Goal: Transaction & Acquisition: Purchase product/service

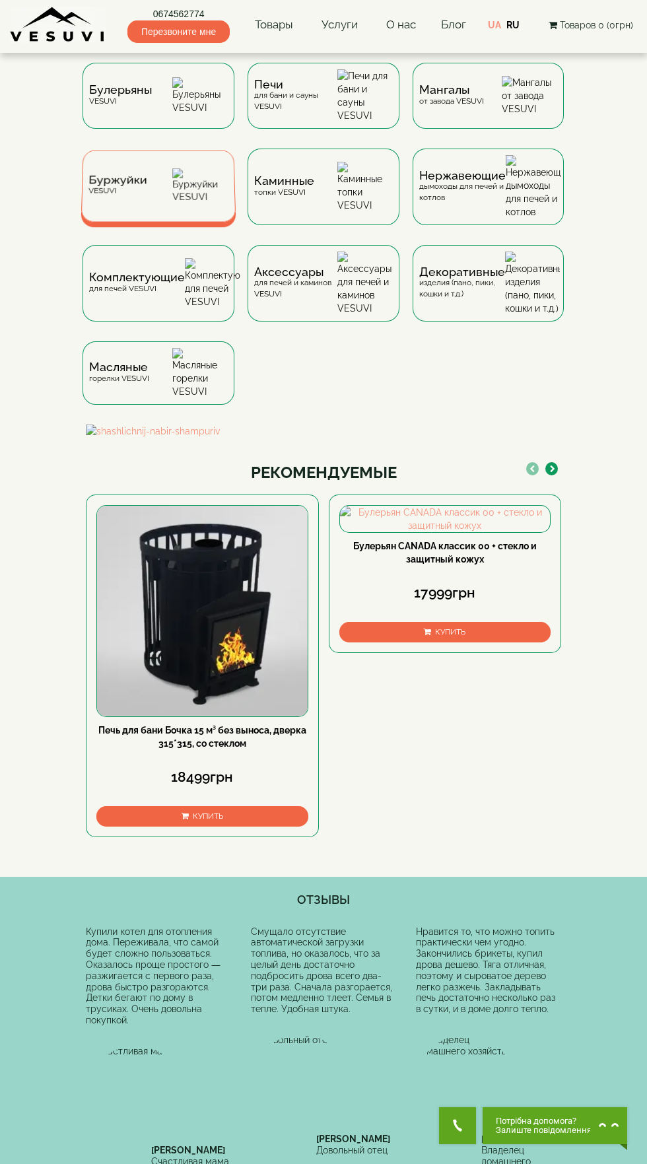
click at [160, 184] on div "Буржуйки VESUVI" at bounding box center [158, 186] width 154 height 72
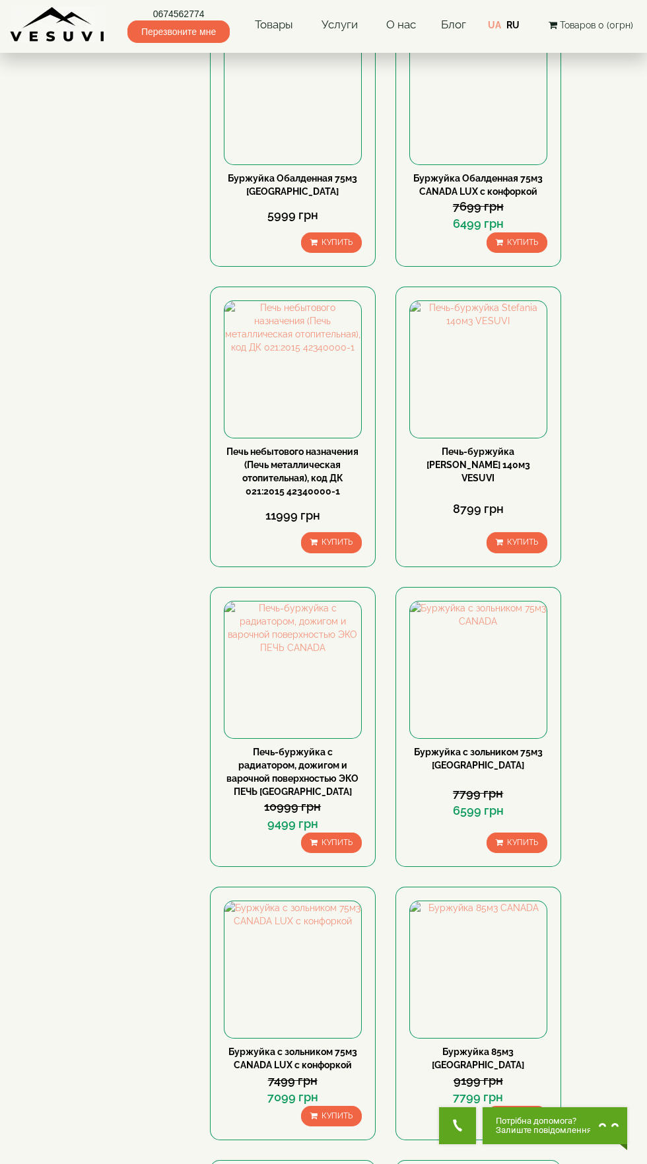
scroll to position [468, 0]
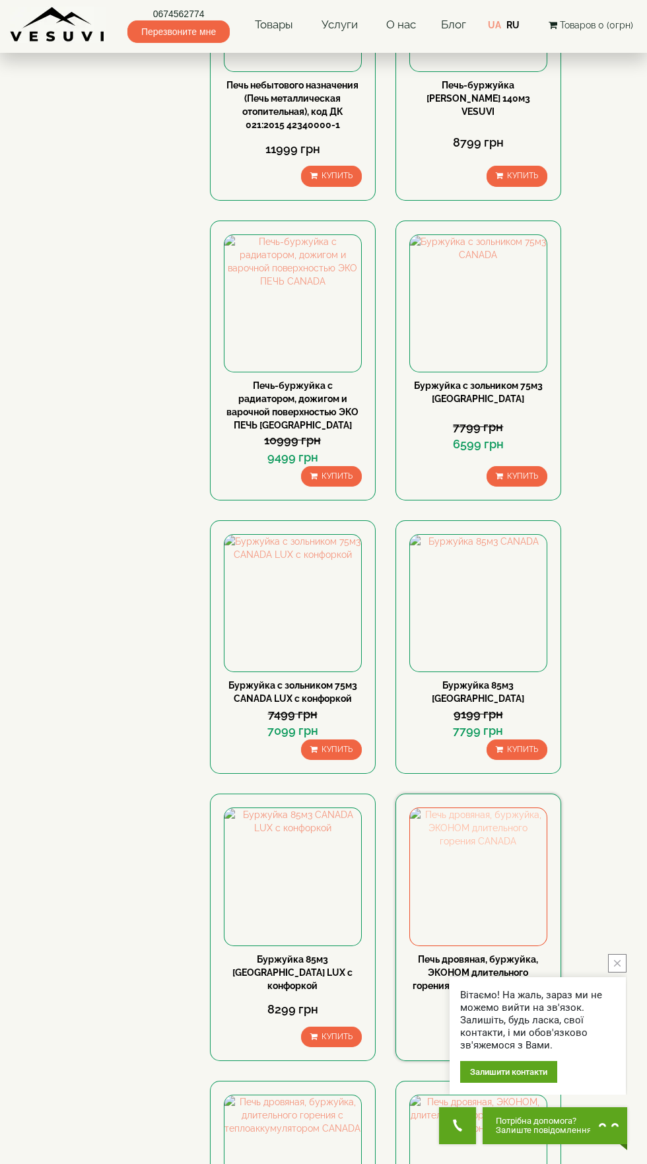
click at [522, 925] on img at bounding box center [478, 876] width 137 height 137
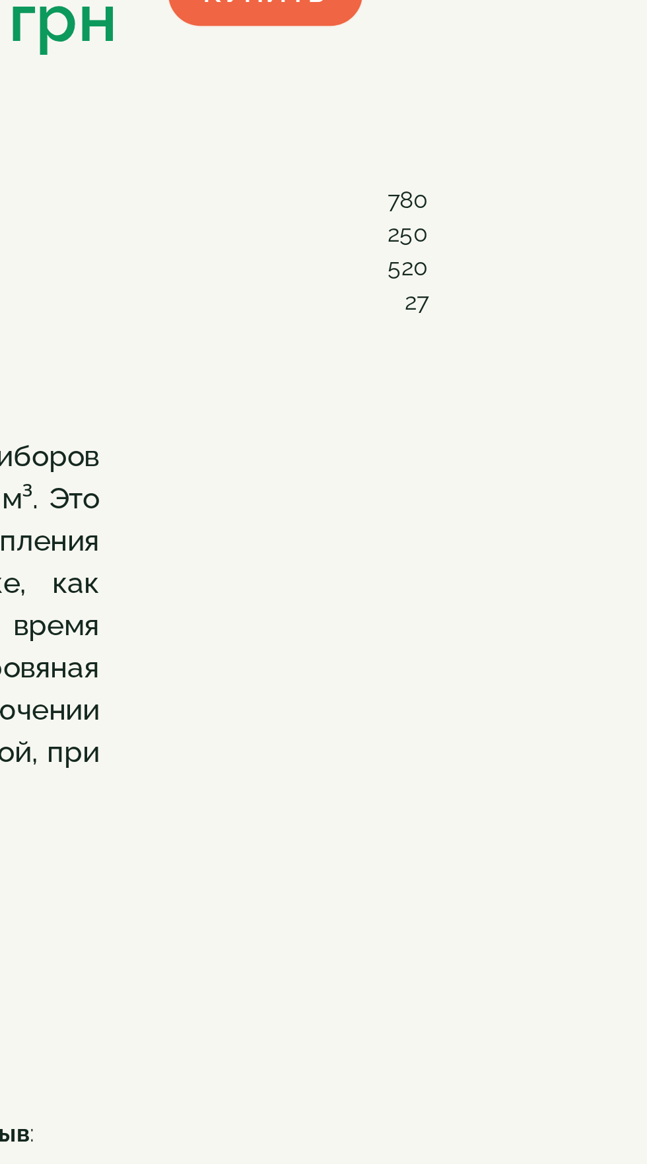
scroll to position [5, 0]
